Goal: Task Accomplishment & Management: Manage account settings

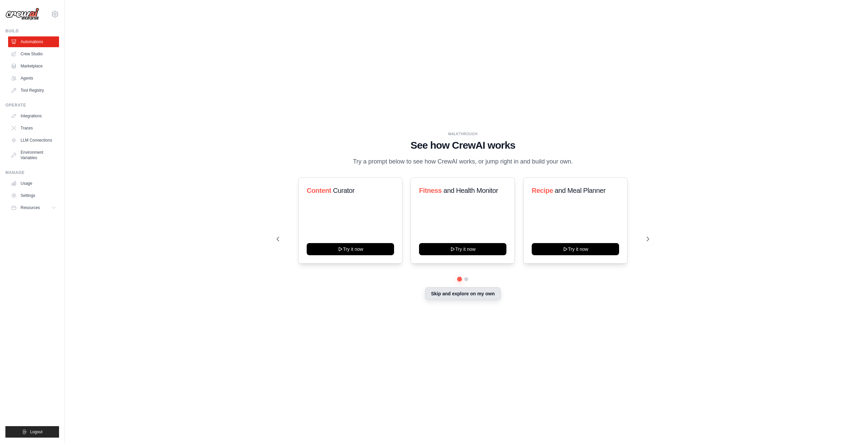
click at [447, 292] on button "Skip and explore on my own" at bounding box center [462, 293] width 75 height 13
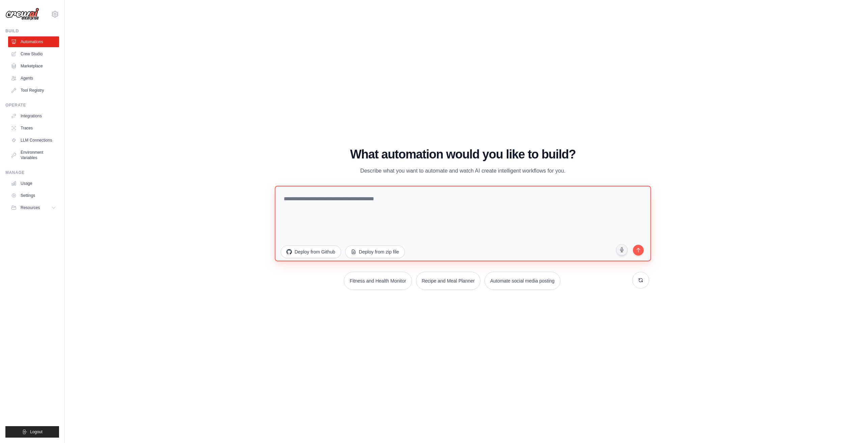
click at [391, 206] on textarea at bounding box center [463, 224] width 376 height 76
type textarea "**********"
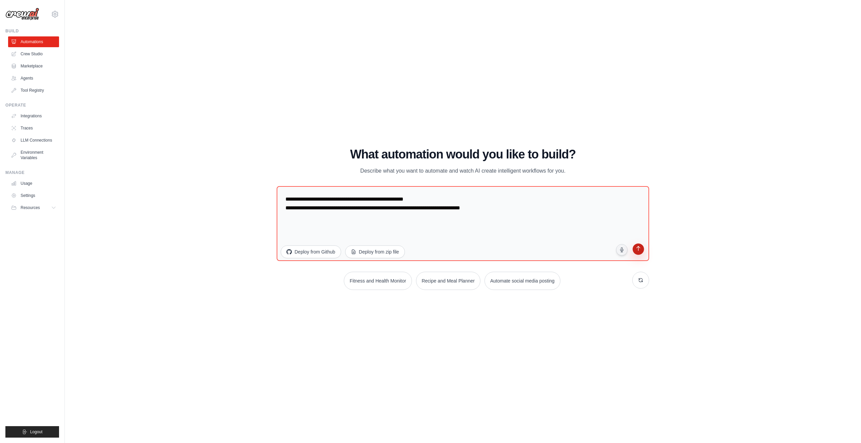
click at [638, 250] on icon "submit" at bounding box center [638, 249] width 4 height 5
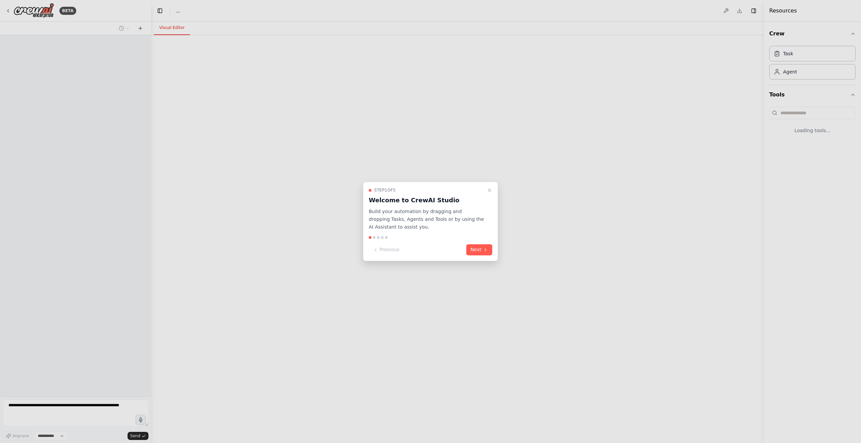
select select "****"
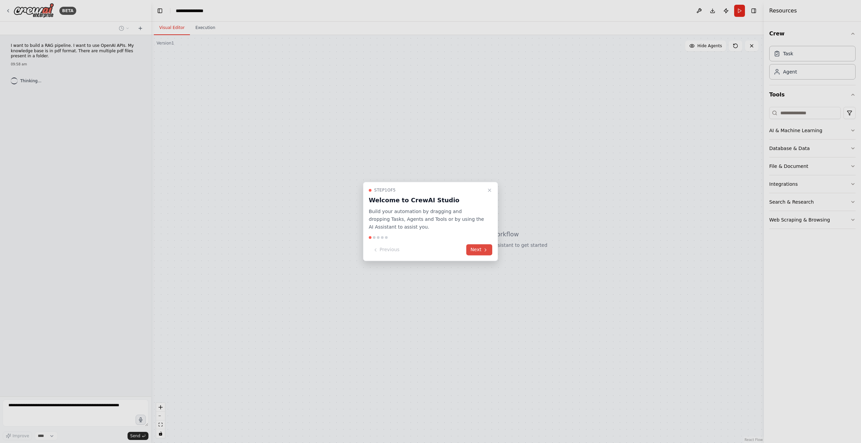
click at [480, 249] on button "Next" at bounding box center [479, 250] width 26 height 11
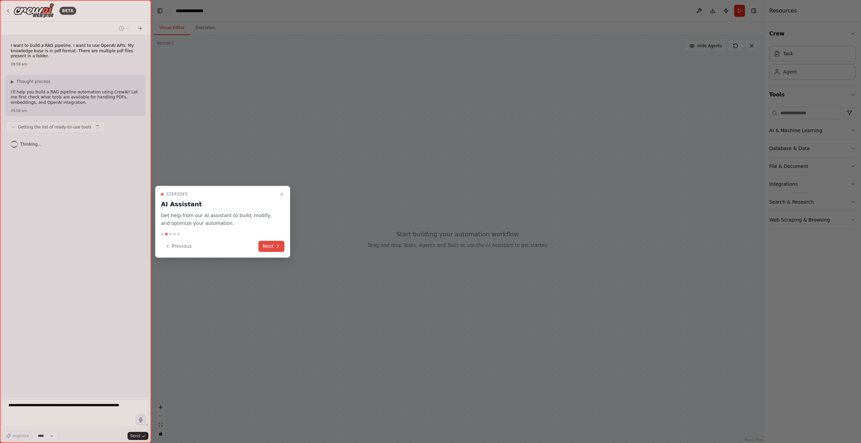
click at [265, 247] on button "Next" at bounding box center [271, 246] width 26 height 11
click at [265, 247] on div at bounding box center [430, 221] width 861 height 443
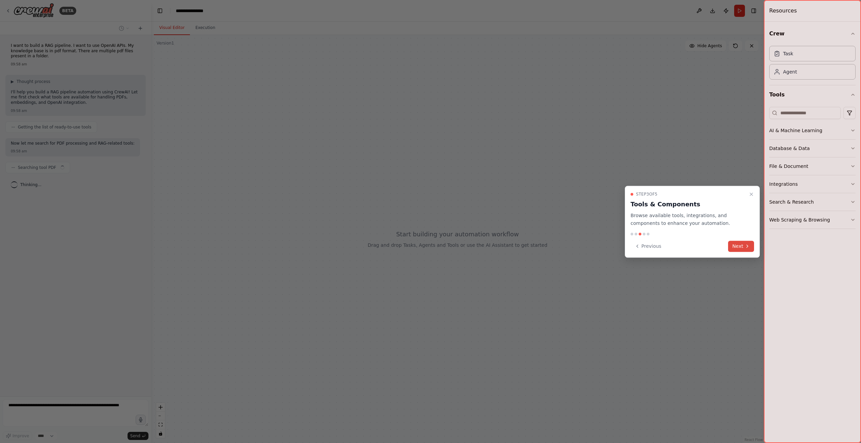
click at [743, 247] on button "Next" at bounding box center [741, 246] width 26 height 11
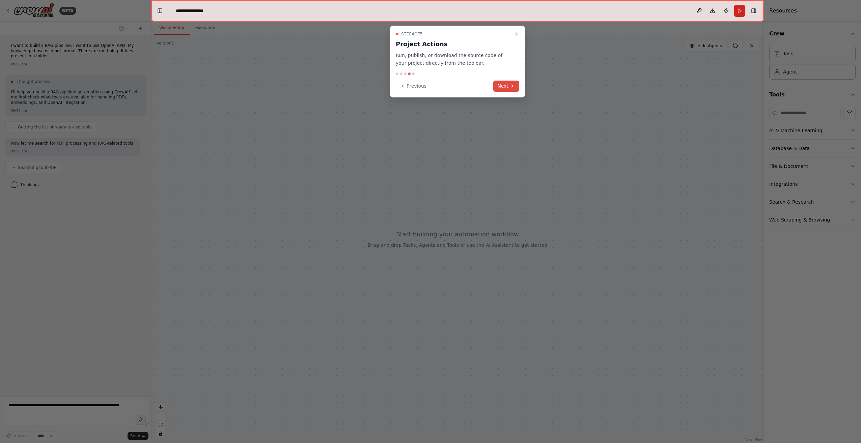
click at [501, 90] on button "Next" at bounding box center [506, 86] width 26 height 11
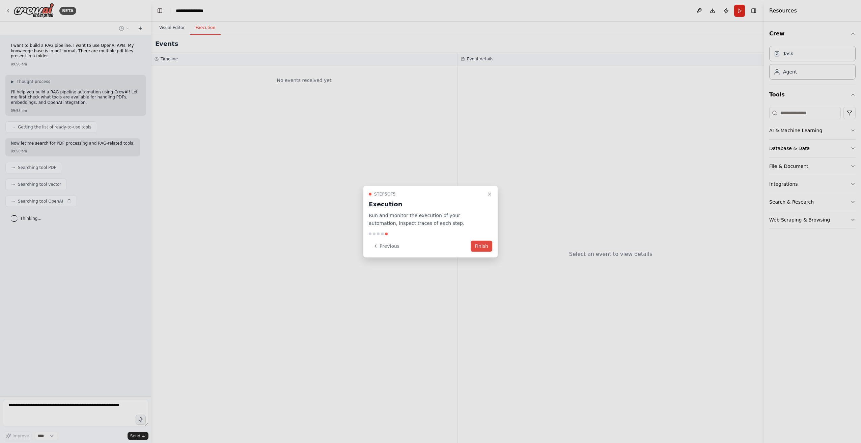
click at [484, 244] on button "Finish" at bounding box center [482, 245] width 22 height 11
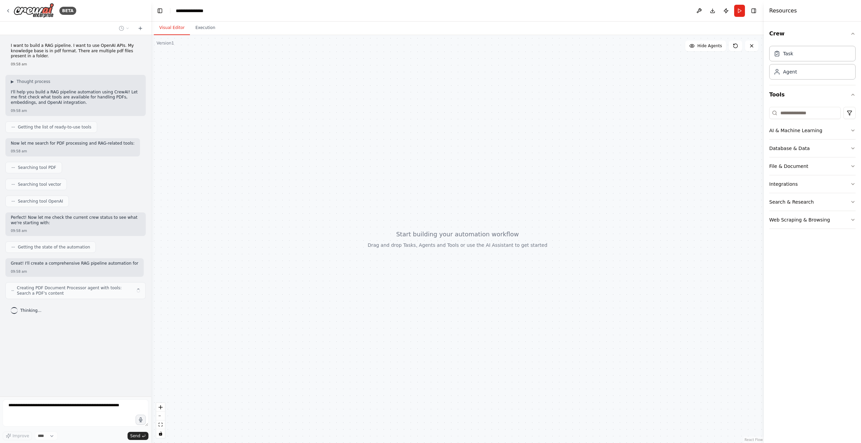
click at [855, 148] on div "Crew Task Agent Tools AI & Machine Learning Database & Data File & Document Int…" at bounding box center [812, 233] width 97 height 422
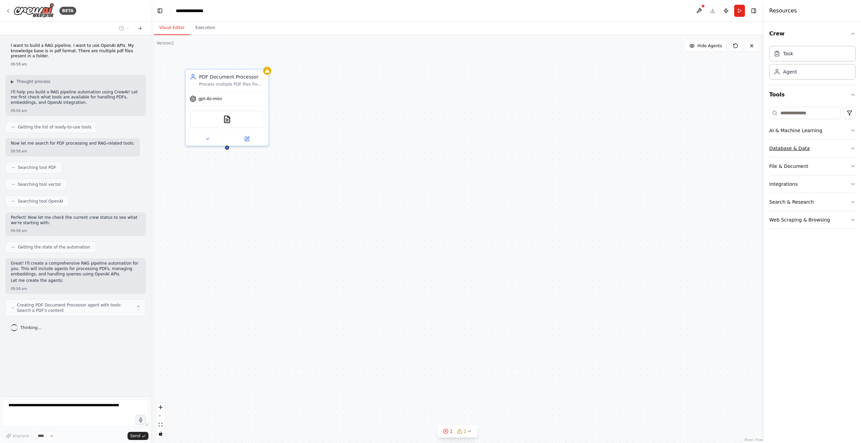
click at [854, 148] on icon "button" at bounding box center [852, 148] width 3 height 1
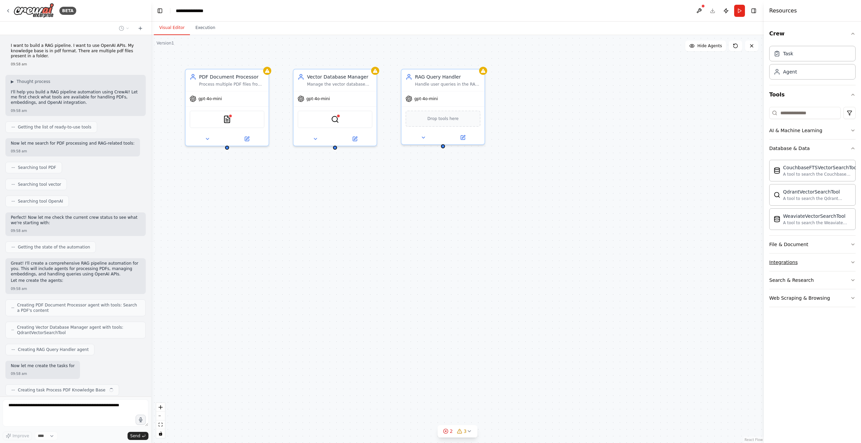
scroll to position [19, 0]
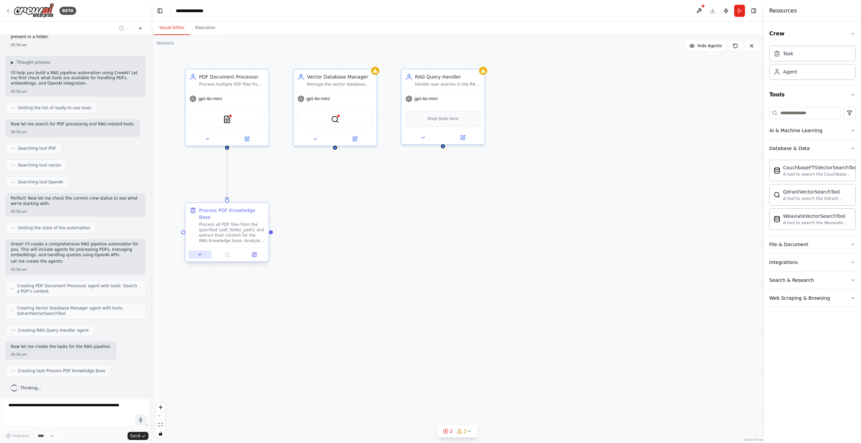
click at [206, 251] on button at bounding box center [199, 255] width 23 height 8
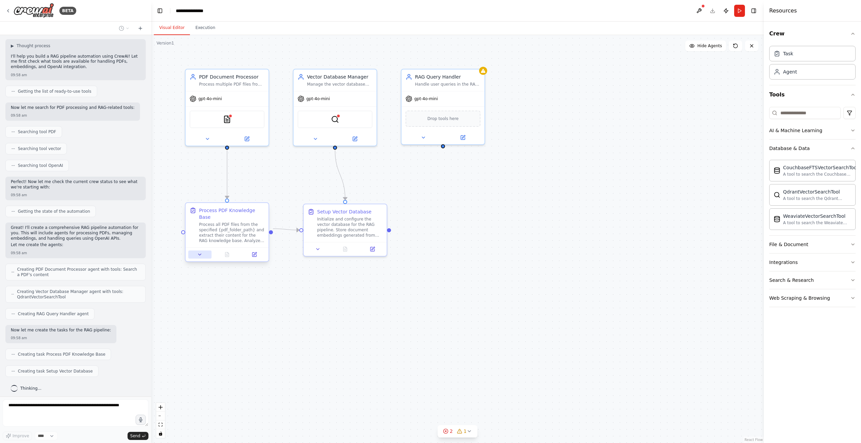
click at [202, 251] on button at bounding box center [199, 255] width 23 height 8
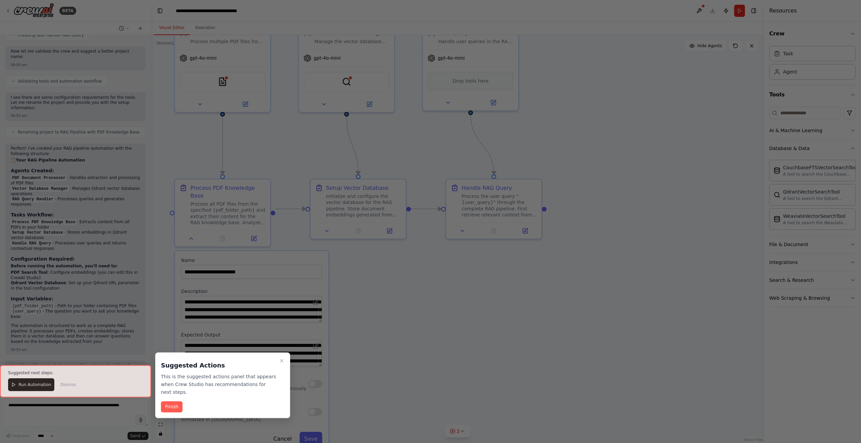
scroll to position [394, 0]
click at [450, 14] on div at bounding box center [430, 221] width 861 height 443
click at [280, 360] on icon "Close walkthrough" at bounding box center [281, 360] width 5 height 5
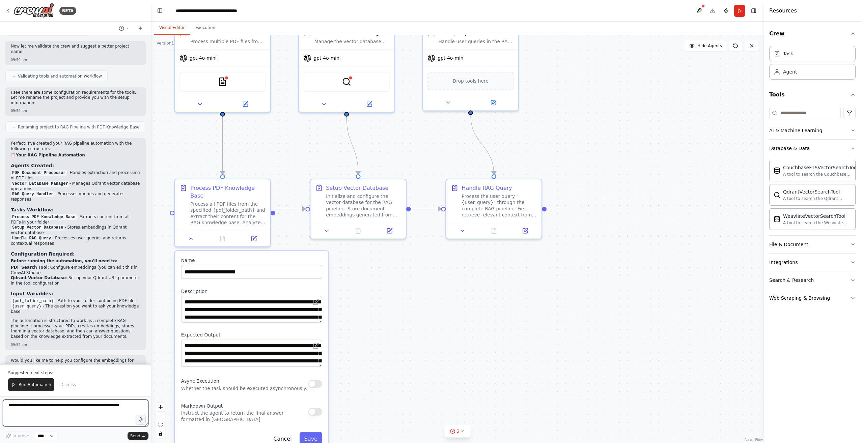
click at [102, 403] on textarea at bounding box center [76, 413] width 146 height 27
type textarea "**********"
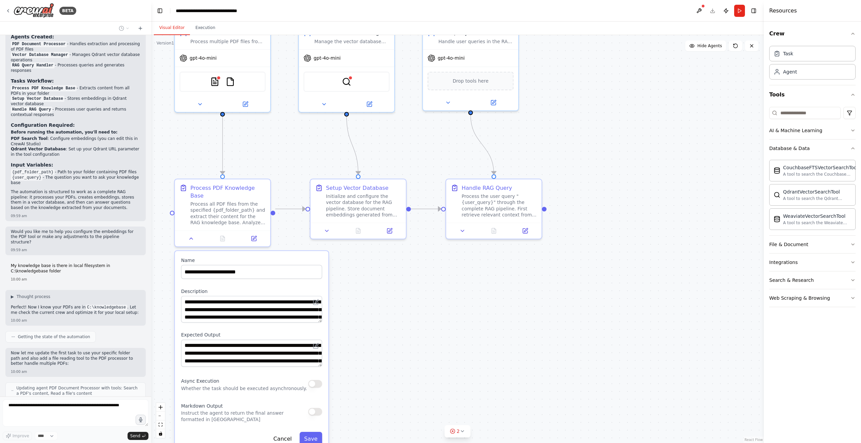
scroll to position [540, 0]
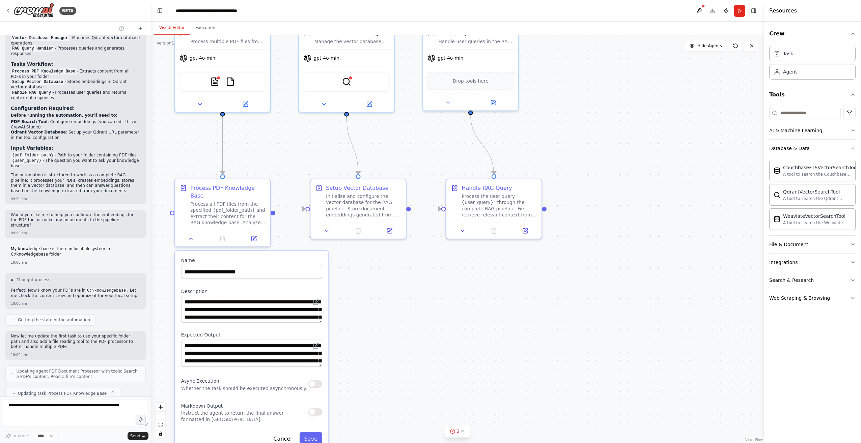
type textarea "**********"
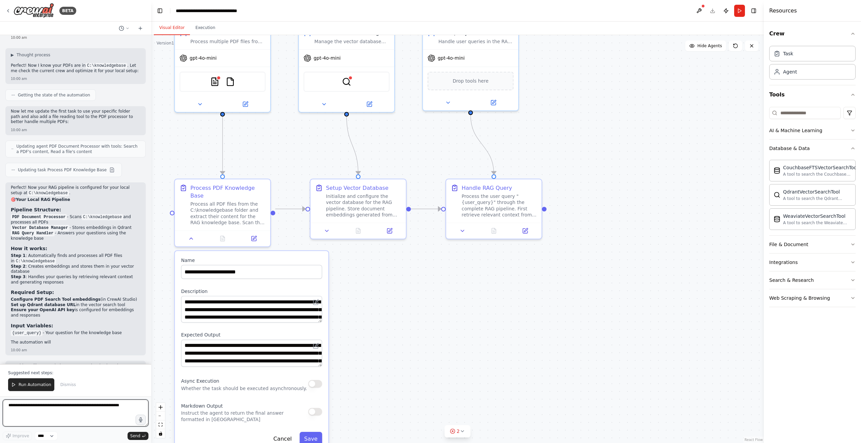
scroll to position [770, 0]
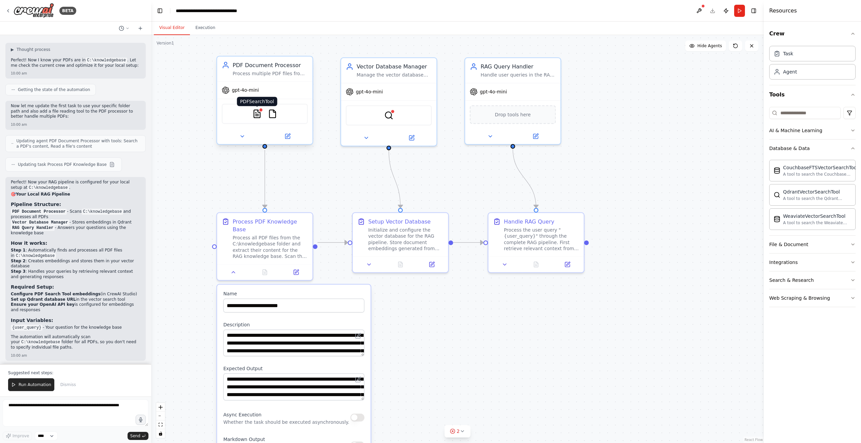
click at [259, 114] on img at bounding box center [256, 113] width 9 height 9
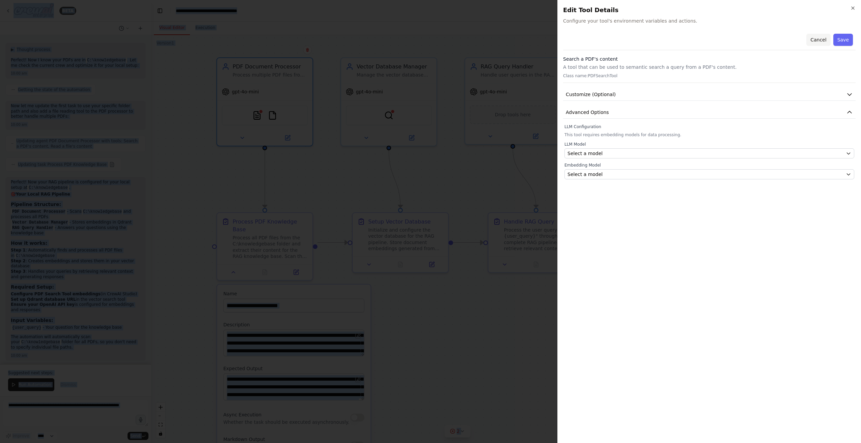
click at [817, 40] on button "Cancel" at bounding box center [818, 40] width 24 height 12
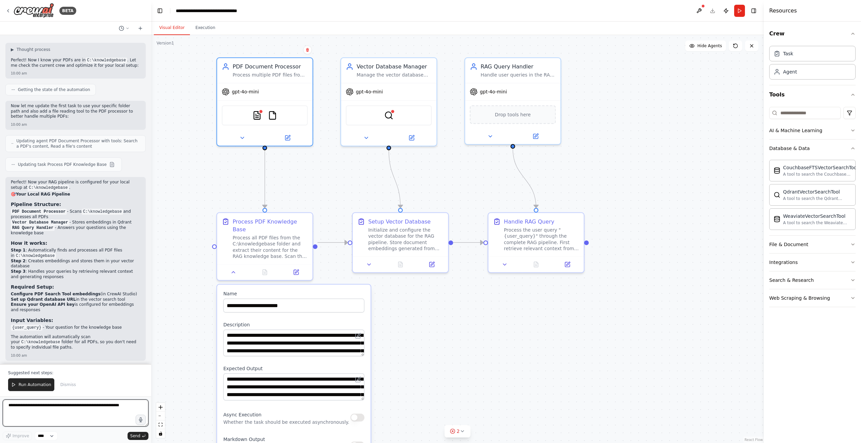
click at [48, 414] on textarea at bounding box center [76, 413] width 146 height 27
type textarea "**********"
click at [133, 435] on span "Send" at bounding box center [135, 435] width 10 height 5
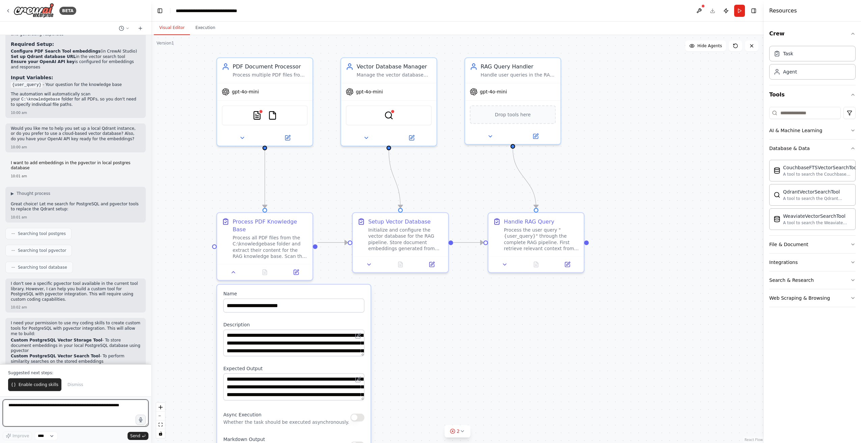
scroll to position [1018, 0]
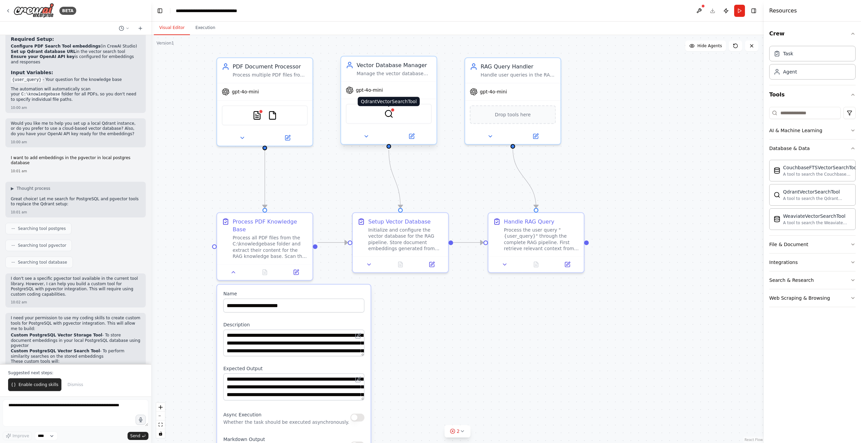
click at [387, 115] on img at bounding box center [388, 113] width 9 height 9
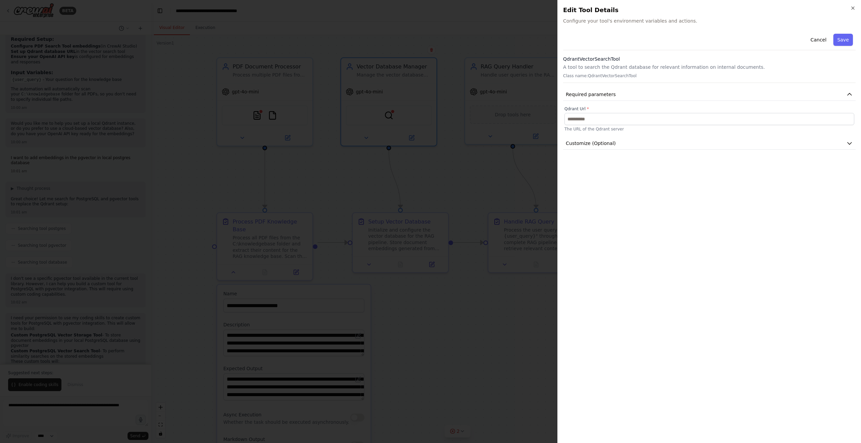
click at [854, 11] on h2 "Edit Tool Details" at bounding box center [709, 9] width 292 height 9
click at [851, 8] on icon "button" at bounding box center [852, 7] width 5 height 5
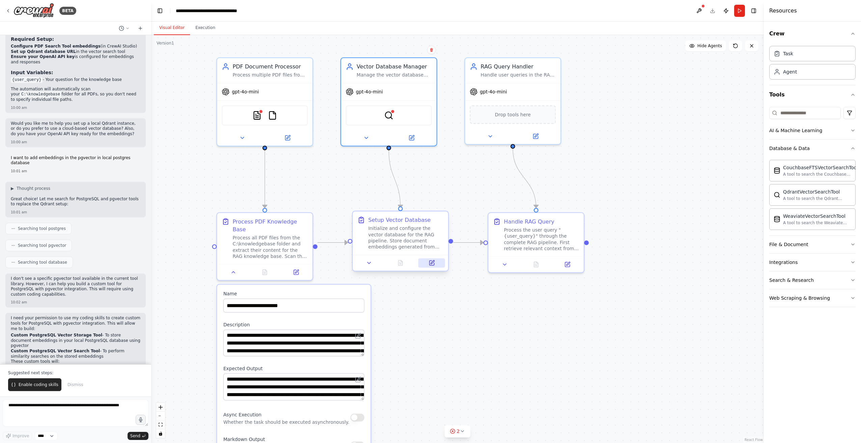
click at [431, 264] on icon at bounding box center [432, 262] width 4 height 4
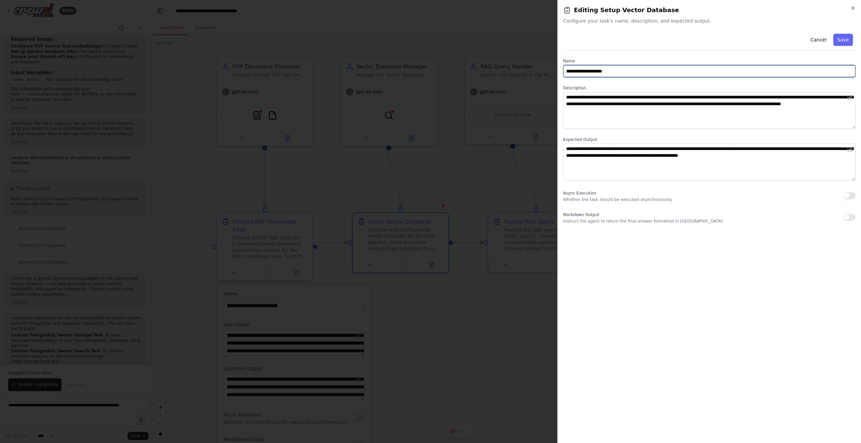
click at [834, 72] on input "**********" at bounding box center [709, 71] width 292 height 12
click at [826, 40] on button "Cancel" at bounding box center [818, 40] width 24 height 12
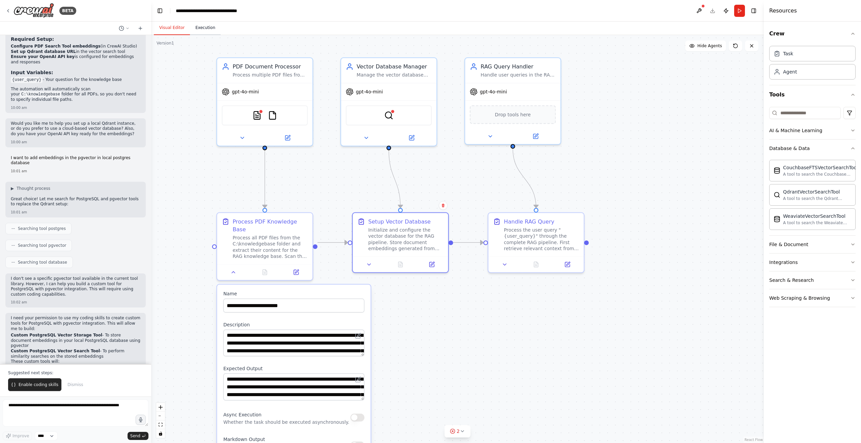
click at [212, 29] on button "Execution" at bounding box center [205, 28] width 31 height 14
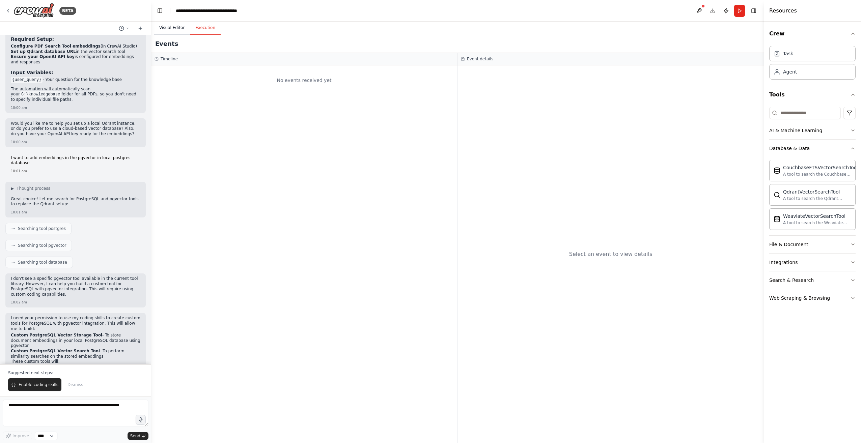
click at [173, 26] on button "Visual Editor" at bounding box center [172, 28] width 36 height 14
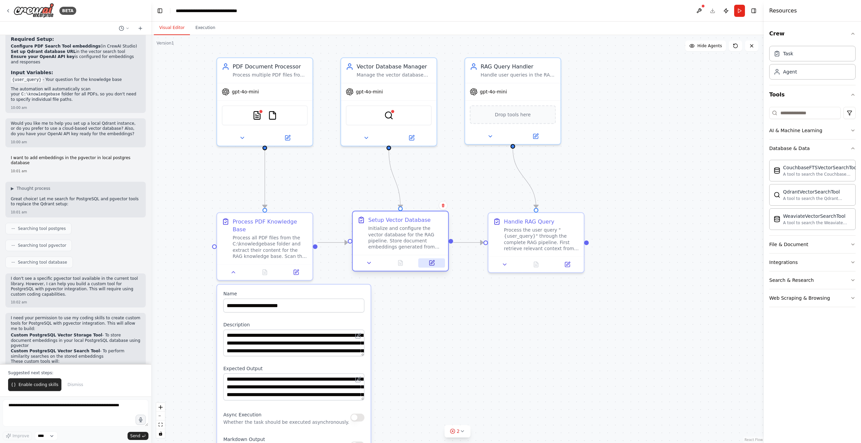
click at [432, 263] on icon at bounding box center [432, 262] width 4 height 4
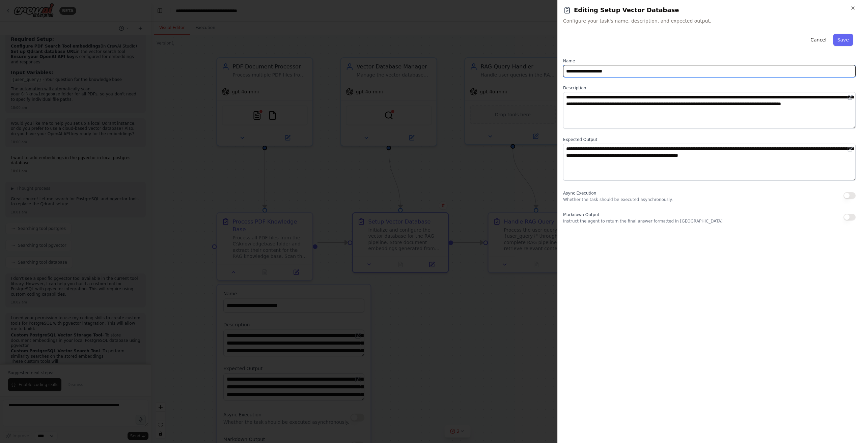
click at [631, 74] on input "**********" at bounding box center [709, 71] width 292 height 12
click at [851, 8] on icon "button" at bounding box center [852, 7] width 5 height 5
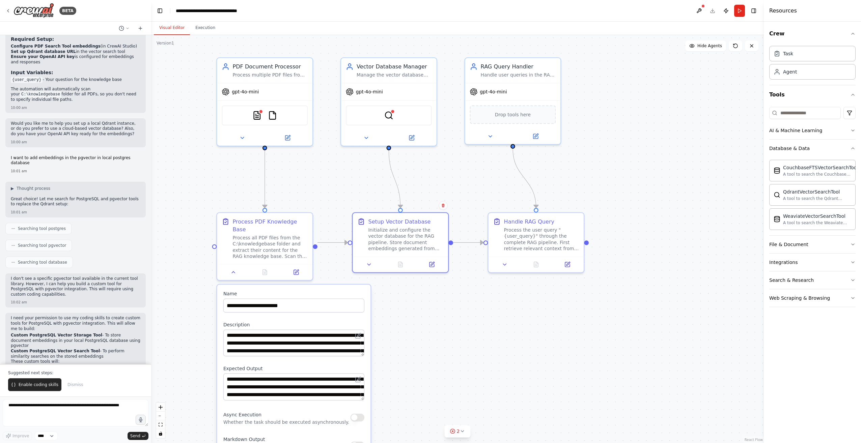
click at [654, 83] on div ".deletable-edge-delete-btn { width: 20px; height: 20px; border: 0px solid #ffff…" at bounding box center [457, 239] width 613 height 408
click at [433, 268] on div at bounding box center [400, 263] width 95 height 16
click at [434, 261] on icon at bounding box center [432, 262] width 4 height 4
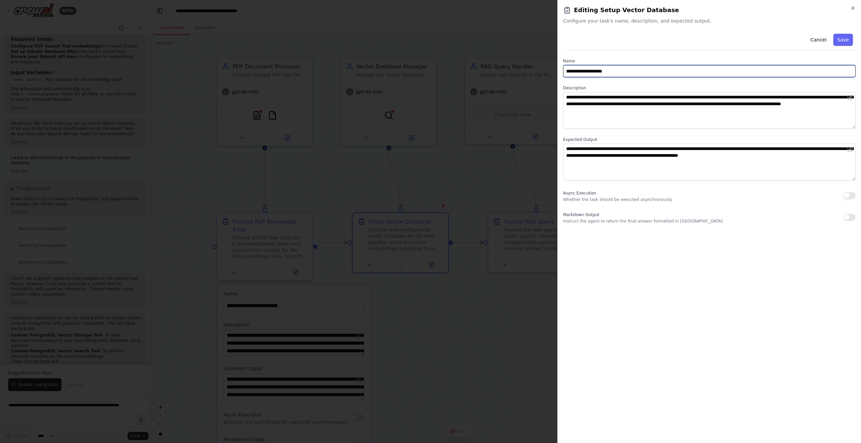
click at [816, 70] on input "**********" at bounding box center [709, 71] width 292 height 12
click at [428, 372] on div at bounding box center [430, 221] width 861 height 443
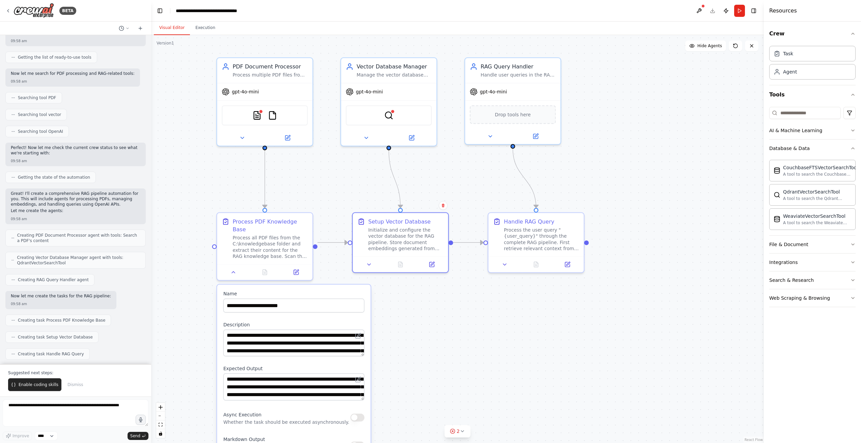
scroll to position [0, 0]
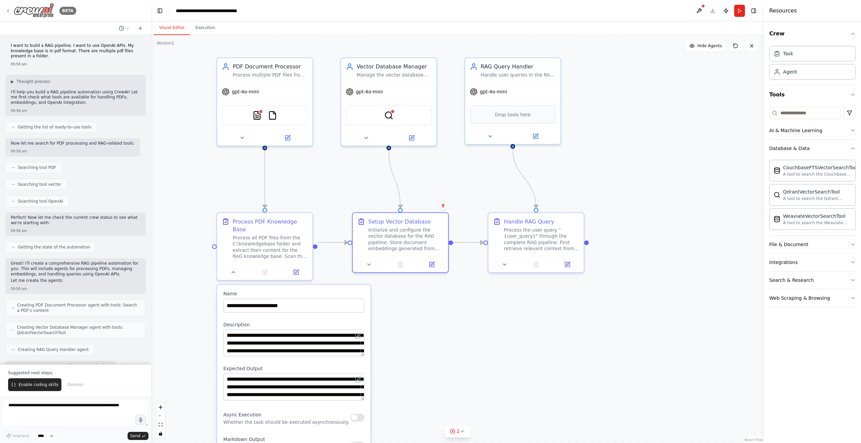
click at [31, 12] on img at bounding box center [33, 10] width 40 height 15
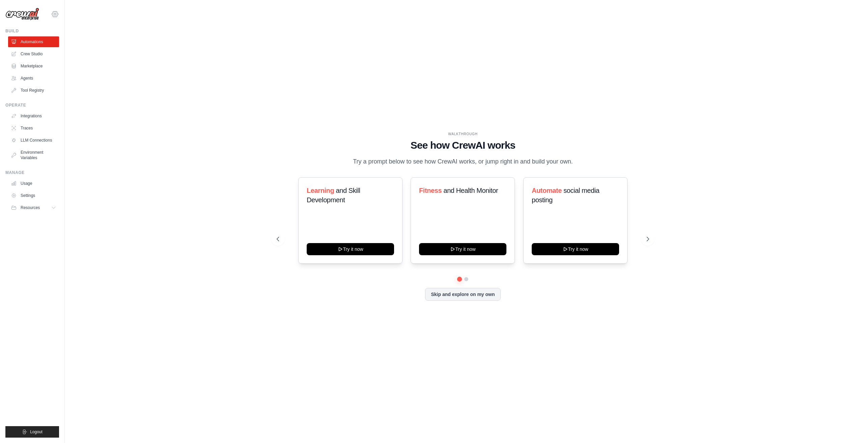
click at [56, 13] on icon at bounding box center [55, 14] width 8 height 8
click at [42, 44] on link "Settings" at bounding box center [54, 45] width 59 height 12
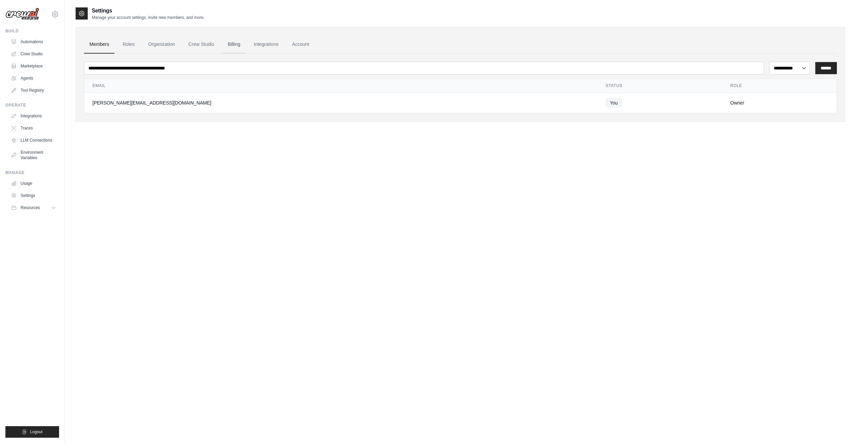
click at [228, 46] on link "Billing" at bounding box center [233, 44] width 23 height 18
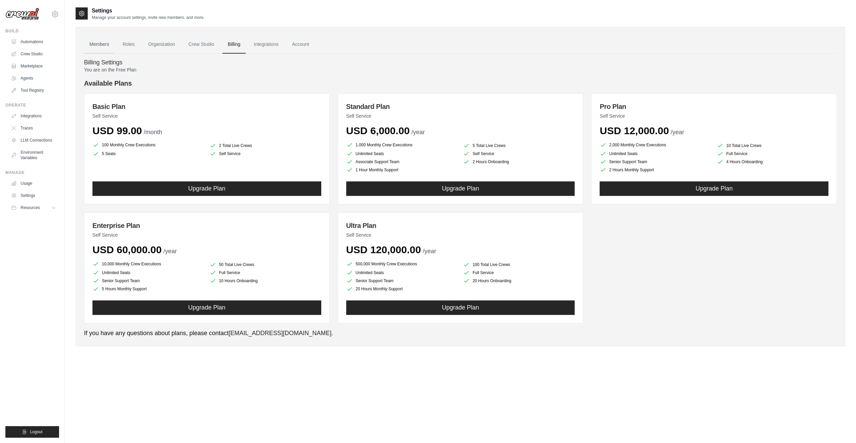
click at [96, 48] on link "Members" at bounding box center [99, 44] width 30 height 18
